Goal: Information Seeking & Learning: Learn about a topic

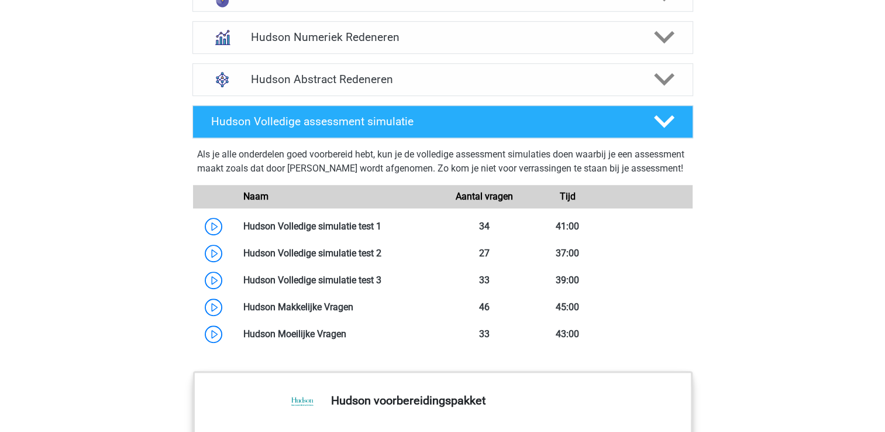
scroll to position [809, 0]
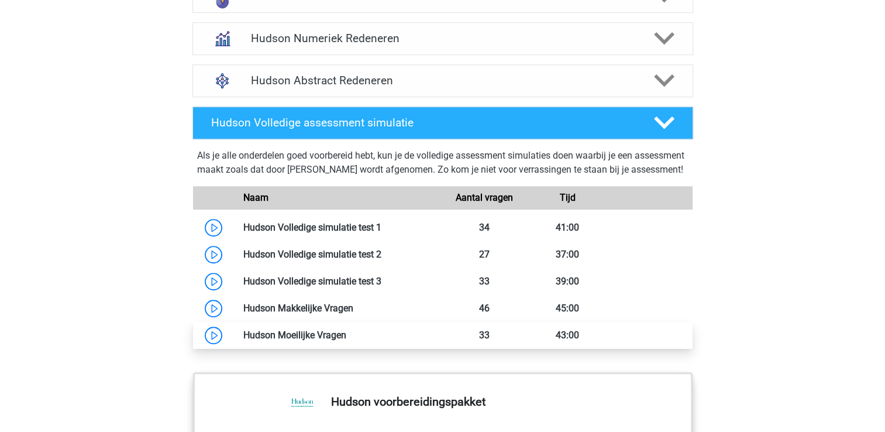
click at [346, 340] on link at bounding box center [346, 334] width 0 height 11
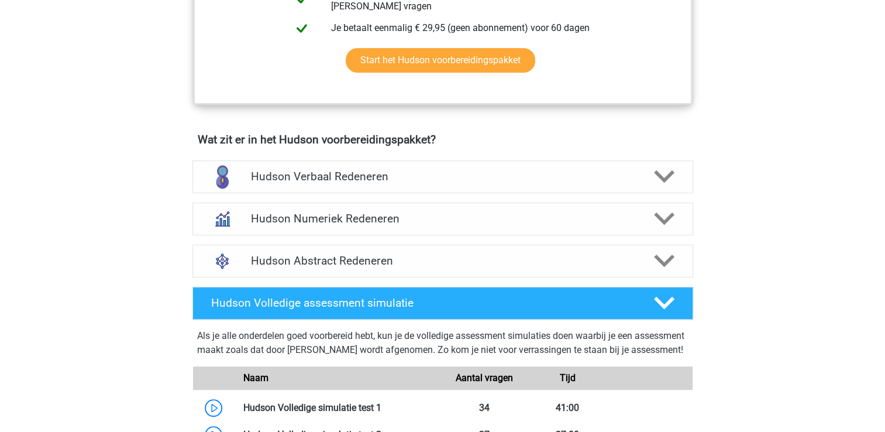
scroll to position [628, 0]
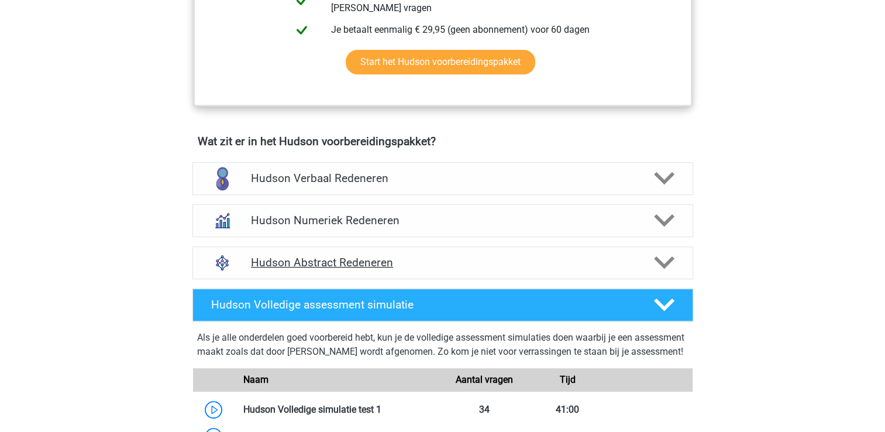
click at [666, 259] on icon at bounding box center [664, 262] width 20 height 20
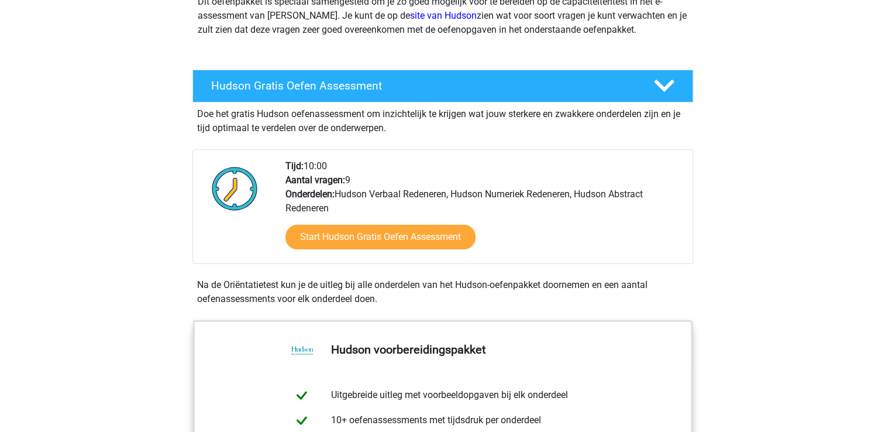
scroll to position [0, 0]
